Goal: Transaction & Acquisition: Purchase product/service

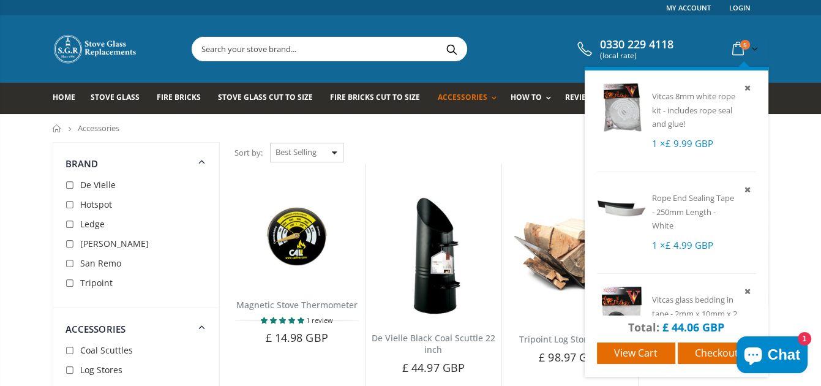
click at [739, 45] on icon at bounding box center [737, 49] width 21 height 22
click at [690, 107] on span "Vitcas 8mm white rope kit - includes rope seal and glue!" at bounding box center [693, 110] width 83 height 39
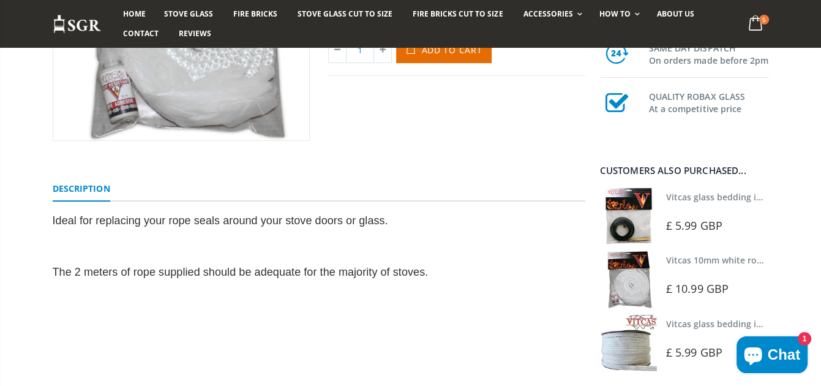
scroll to position [306, 0]
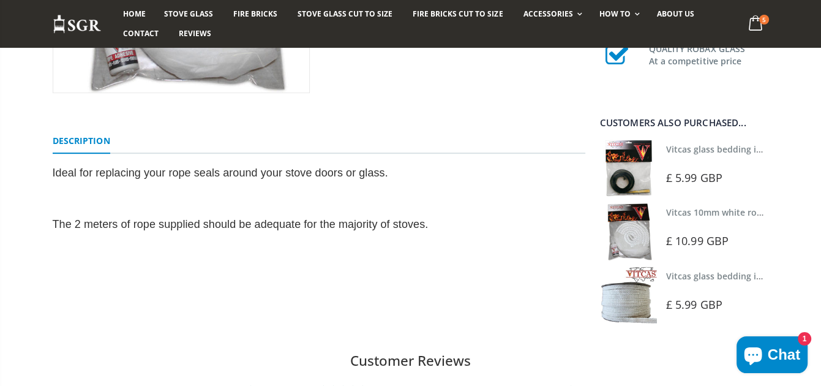
click at [695, 273] on link "Vitcas glass bedding in tape - 2mm x 15mm x 2 meters (White)" at bounding box center [796, 276] width 260 height 12
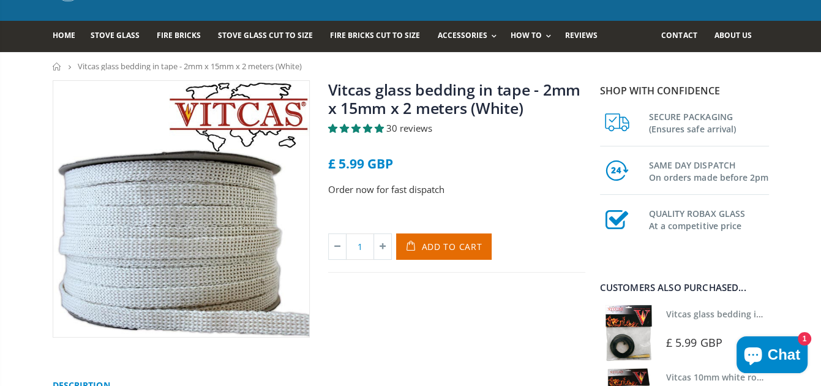
scroll to position [61, 0]
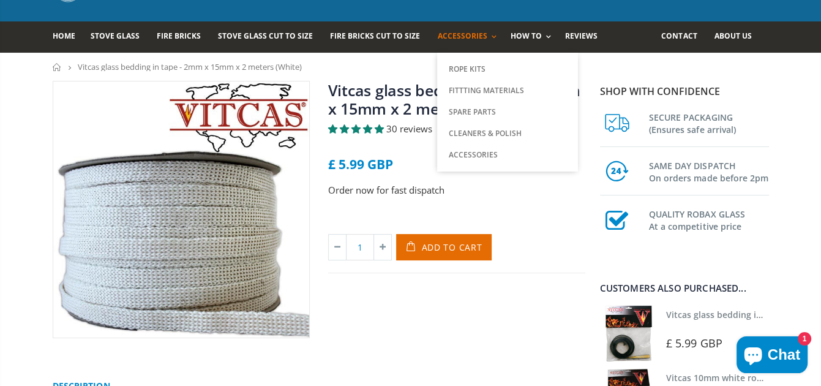
click at [438, 32] on span "Accessories" at bounding box center [462, 36] width 50 height 10
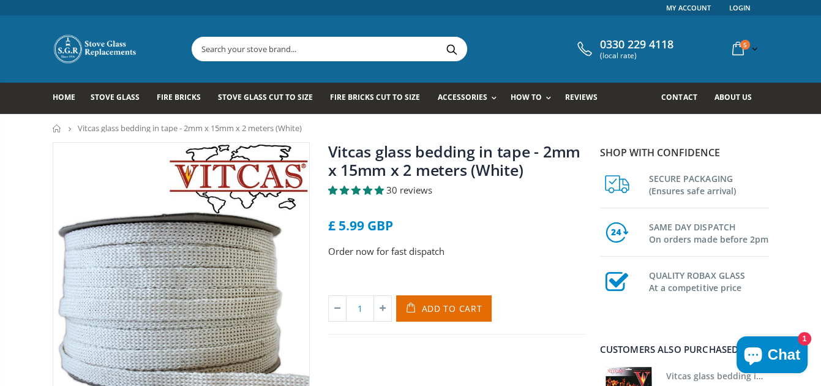
click at [240, 47] on input "text" at bounding box center [397, 48] width 411 height 23
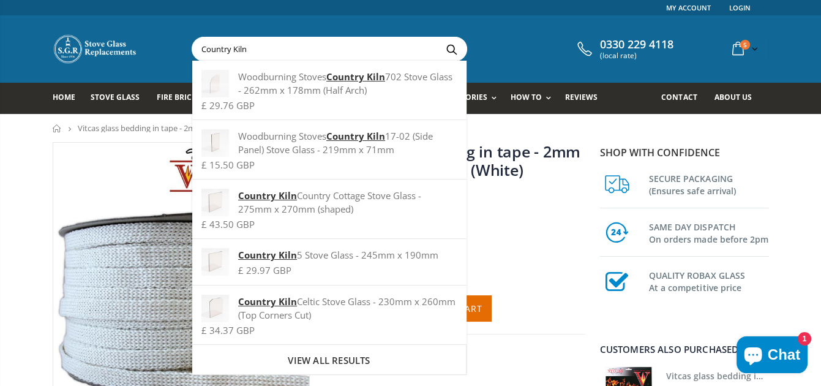
type input "Country Kiln"
click at [438, 37] on button "Search" at bounding box center [452, 48] width 28 height 23
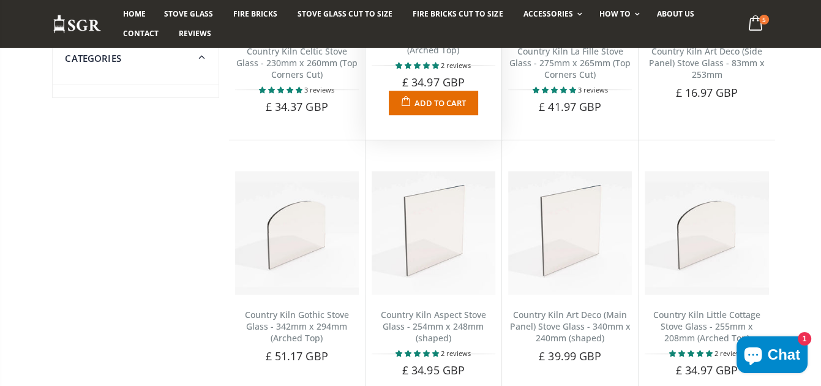
scroll to position [612, 0]
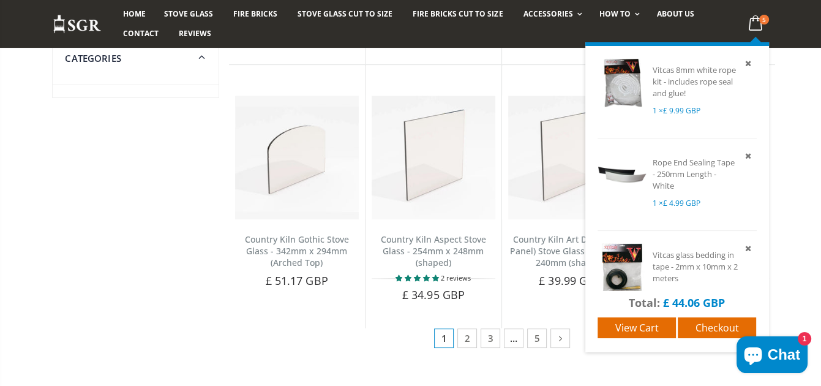
click at [751, 23] on icon at bounding box center [755, 23] width 24 height 22
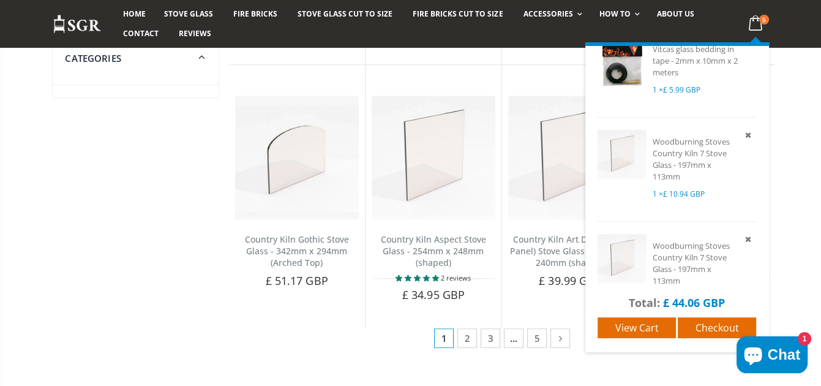
scroll to position [229, 0]
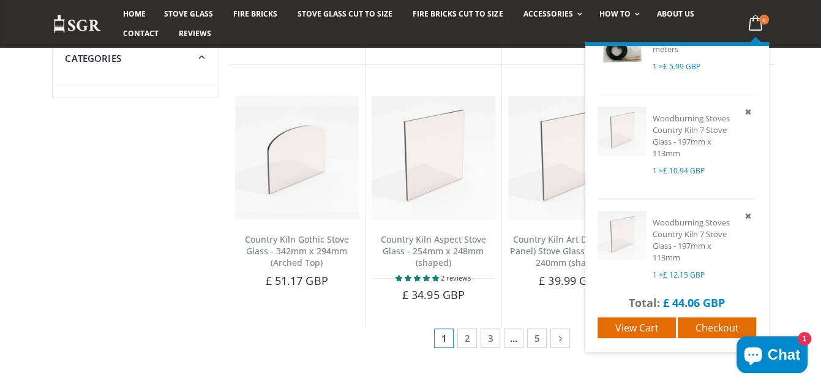
click at [747, 23] on icon at bounding box center [755, 23] width 24 height 22
click at [725, 322] on span "Checkout" at bounding box center [716, 327] width 43 height 13
